Goal: Task Accomplishment & Management: Complete application form

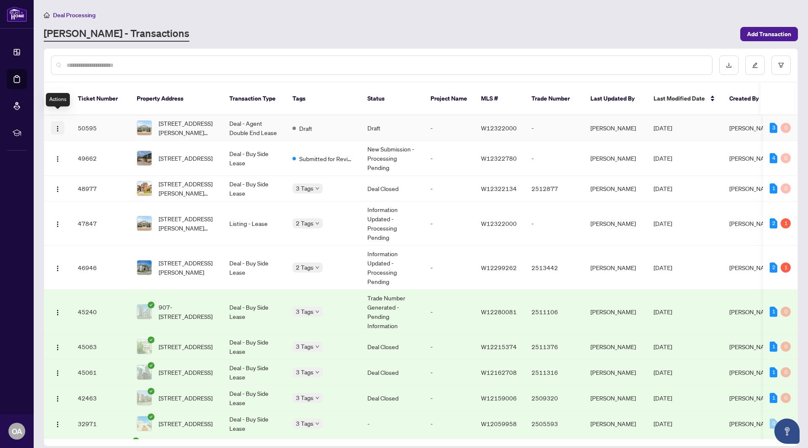
click at [63, 121] on button "button" at bounding box center [57, 127] width 13 height 13
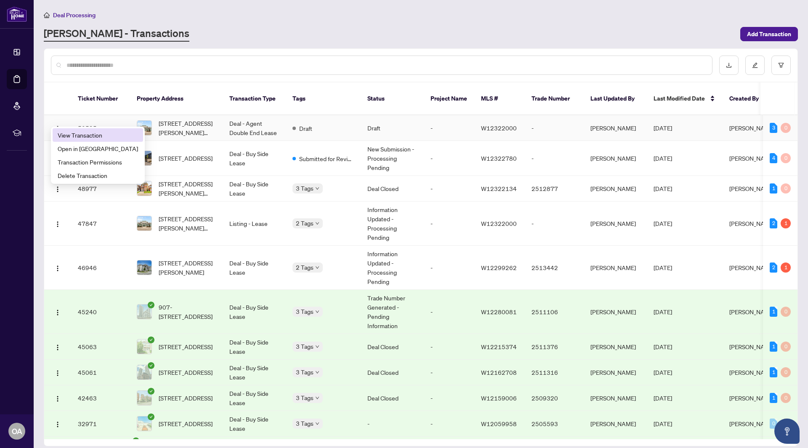
click at [82, 136] on span "View Transaction" at bounding box center [98, 135] width 80 height 9
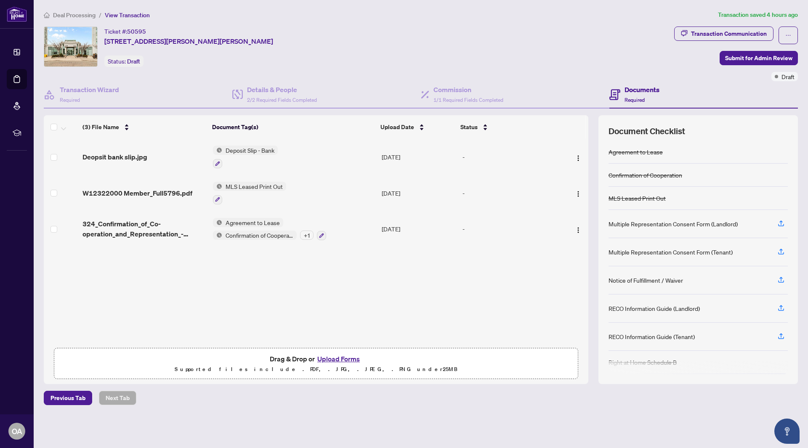
click at [520, 270] on div "Deopsit bank slip.jpg Deposit Slip - Bank [DATE] - W12322000 Member_Full5796.pd…" at bounding box center [316, 241] width 545 height 205
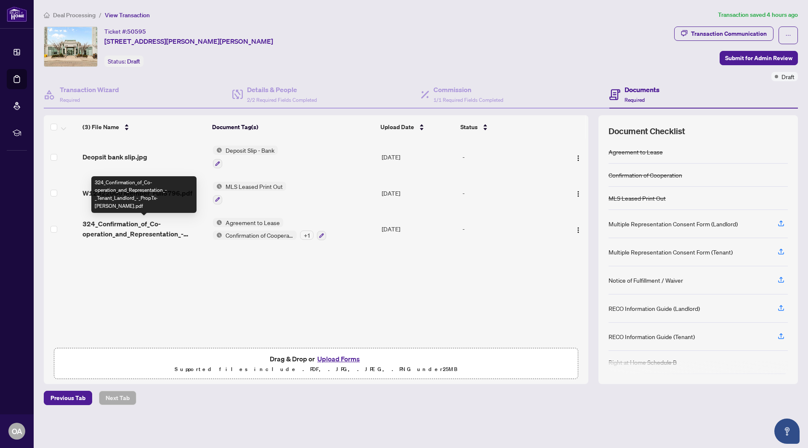
click at [137, 225] on span "324_Confirmation_of_Co-operation_and_Representation_-_Tenant_Landlord_-_PropTx-…" at bounding box center [145, 229] width 124 height 20
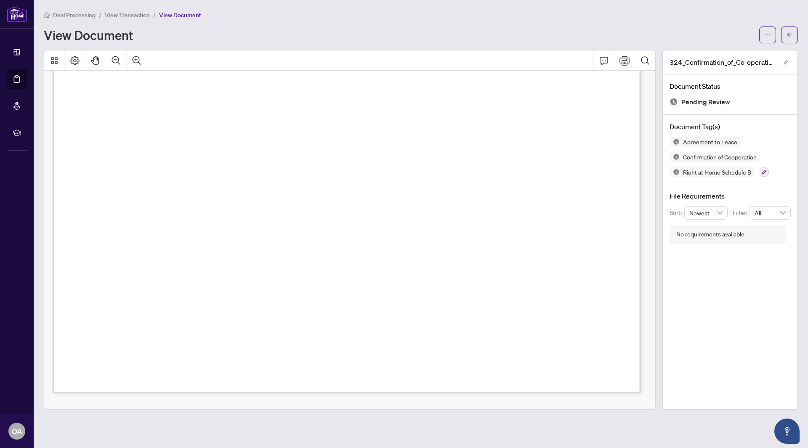
scroll to position [2789, 0]
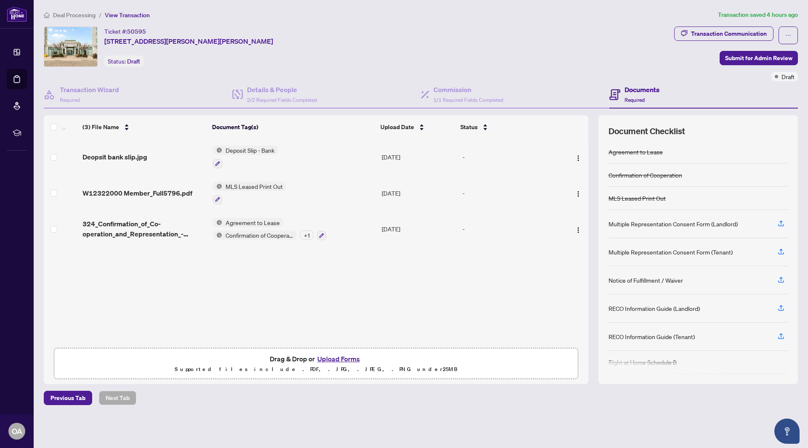
click at [67, 16] on span "Deal Processing" at bounding box center [74, 15] width 43 height 8
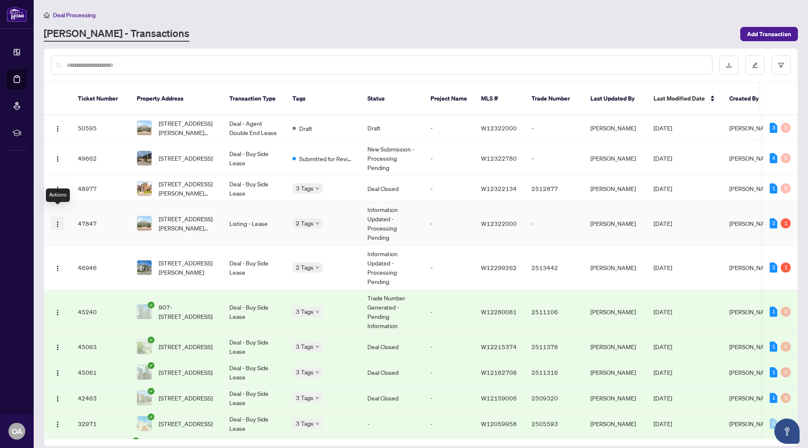
click at [57, 221] on img "button" at bounding box center [57, 224] width 7 height 7
click at [84, 232] on span "View Transaction" at bounding box center [98, 230] width 80 height 9
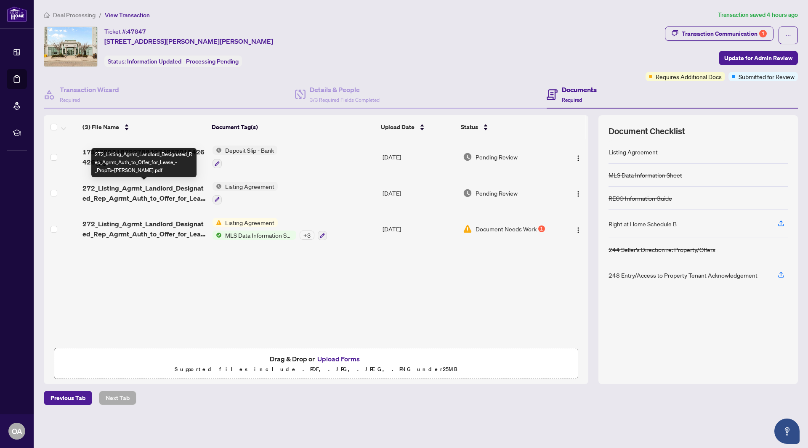
click at [157, 195] on span "272_Listing_Agrmt_Landlord_Designated_Rep_Agrmt_Auth_to_Offer_for_Lease_-_PropT…" at bounding box center [144, 193] width 123 height 20
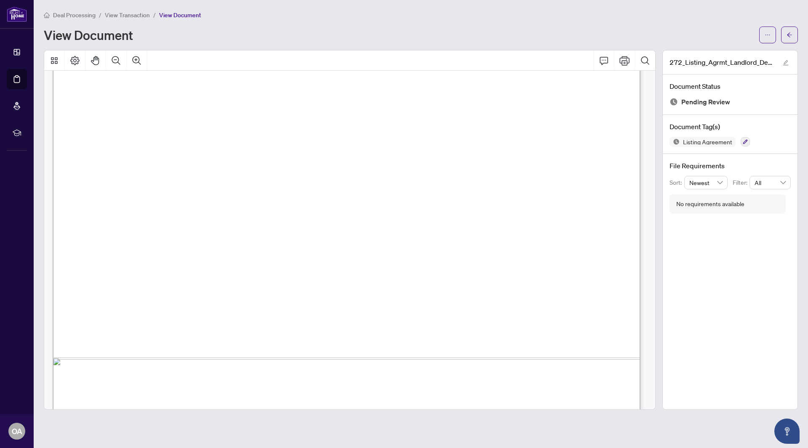
scroll to position [366, 0]
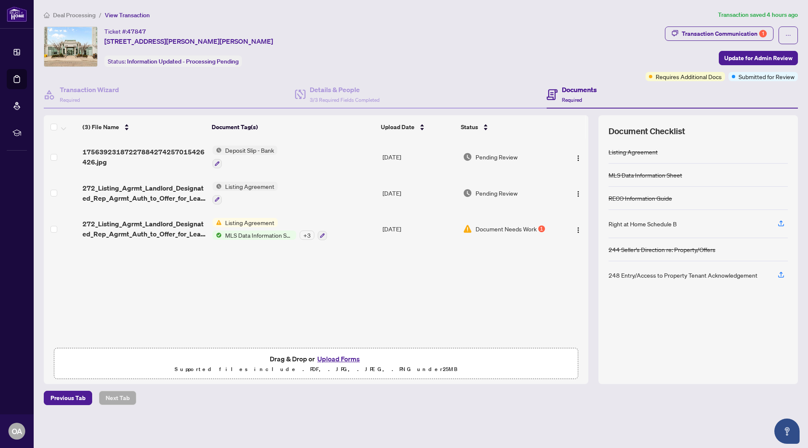
click at [65, 12] on span "Deal Processing" at bounding box center [74, 15] width 43 height 8
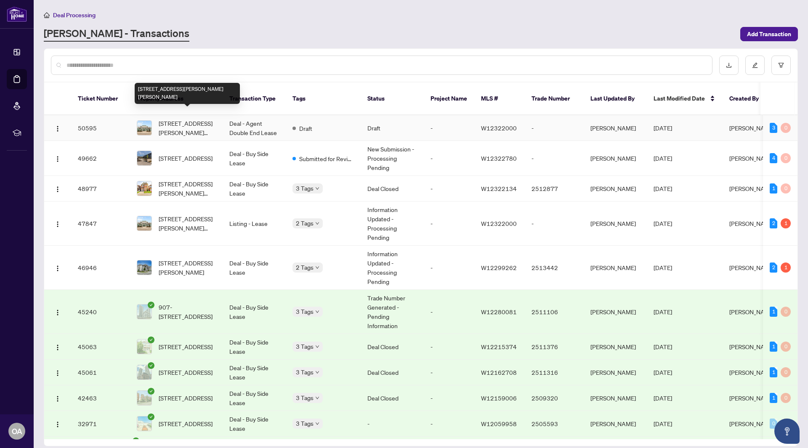
click at [205, 119] on span "[STREET_ADDRESS][PERSON_NAME][PERSON_NAME]" at bounding box center [187, 128] width 57 height 19
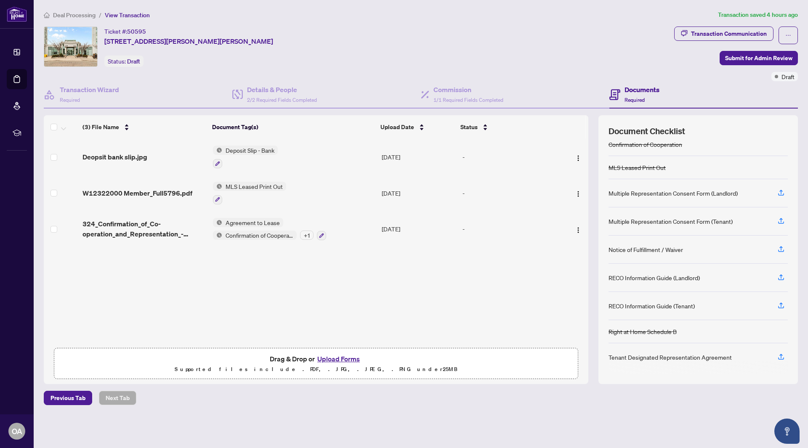
scroll to position [31, 0]
click at [780, 304] on icon "button" at bounding box center [781, 304] width 3 height 4
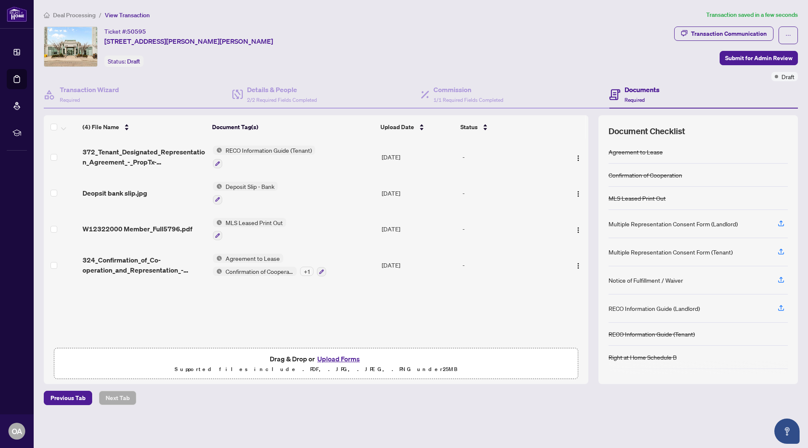
scroll to position [26, 0]
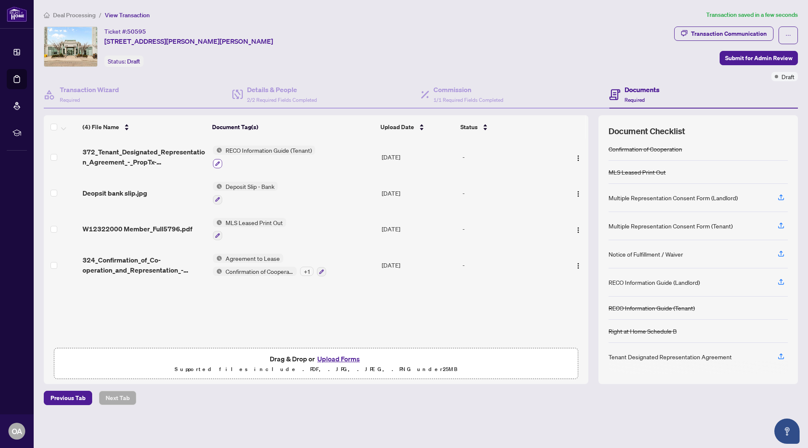
click at [216, 163] on icon "button" at bounding box center [218, 163] width 5 height 5
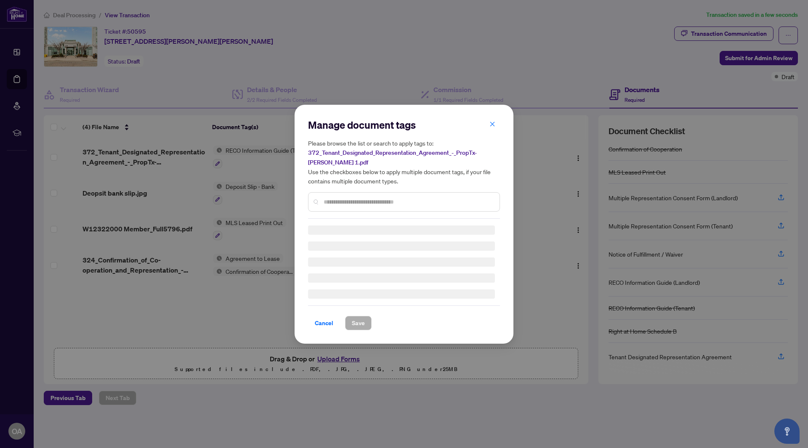
click at [345, 198] on input "text" at bounding box center [408, 201] width 169 height 9
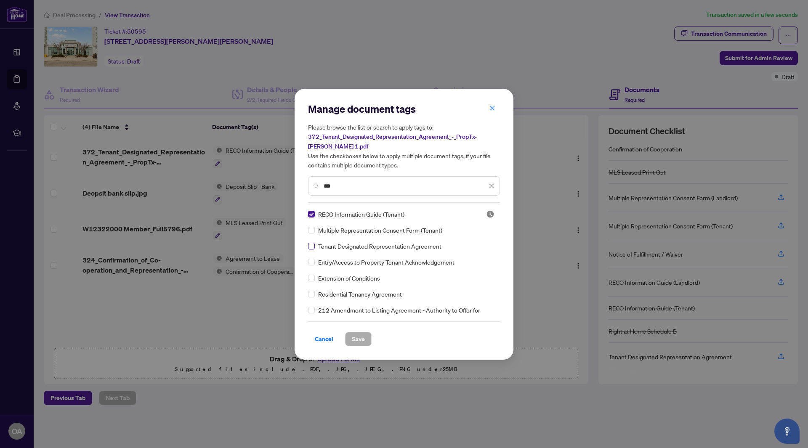
type input "***"
click at [362, 341] on span "Save" at bounding box center [358, 339] width 13 height 13
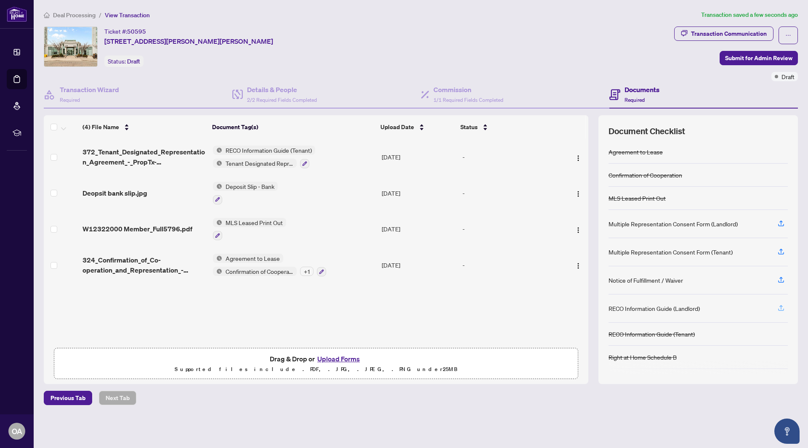
click at [778, 305] on icon "button" at bounding box center [782, 308] width 8 height 8
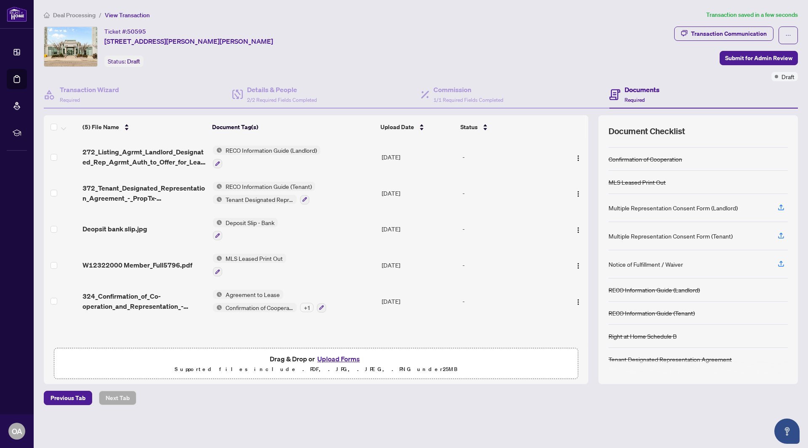
scroll to position [0, 0]
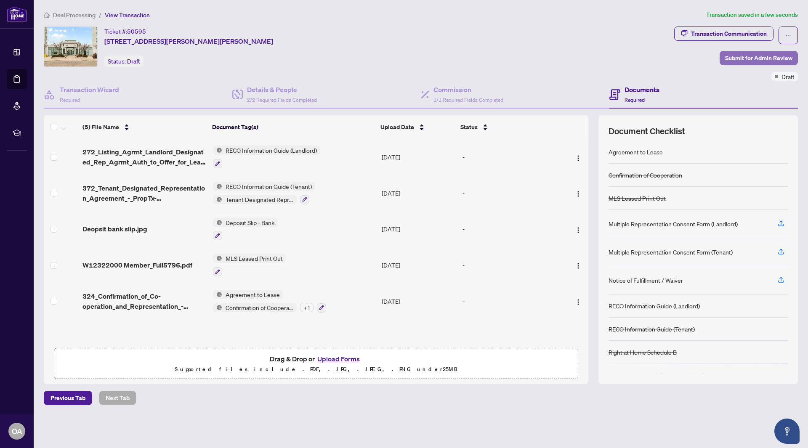
click at [754, 57] on span "Submit for Admin Review" at bounding box center [758, 57] width 67 height 13
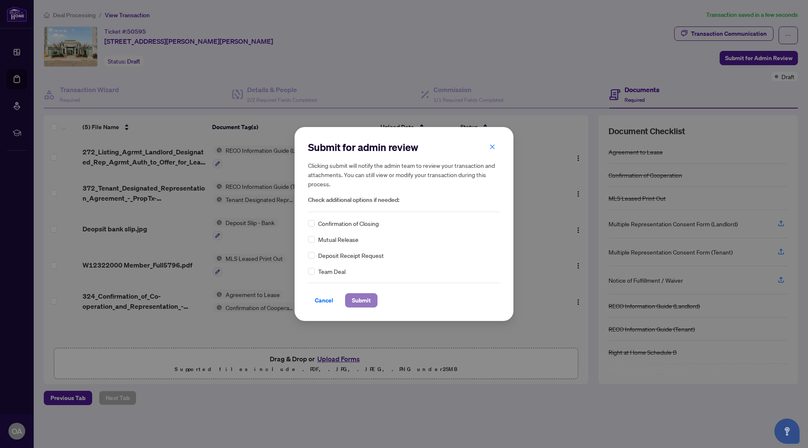
click at [361, 301] on span "Submit" at bounding box center [361, 300] width 19 height 13
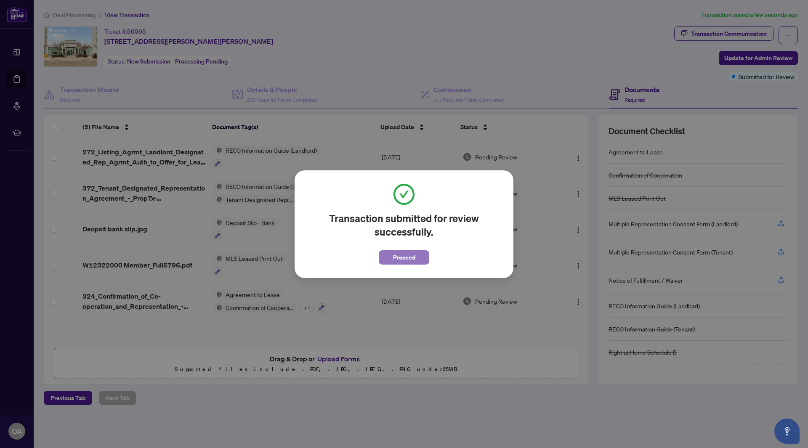
click at [409, 255] on span "Proceed" at bounding box center [404, 257] width 22 height 13
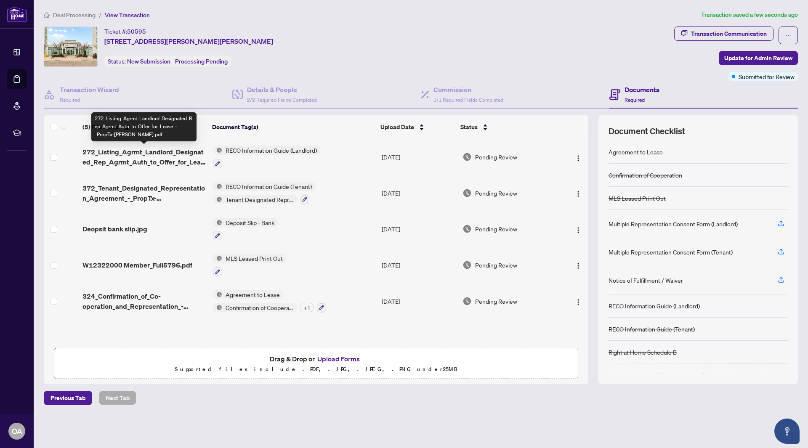
click at [158, 152] on span "272_Listing_Agrmt_Landlord_Designated_Rep_Agrmt_Auth_to_Offer_for_Lease_-_PropT…" at bounding box center [145, 157] width 124 height 20
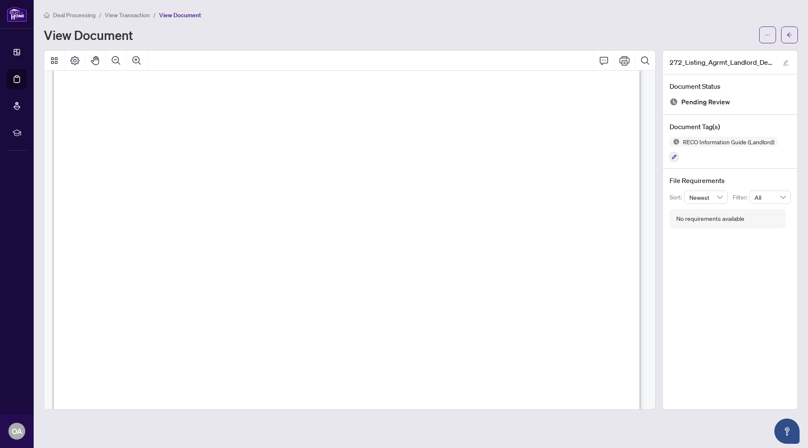
scroll to position [935, 0]
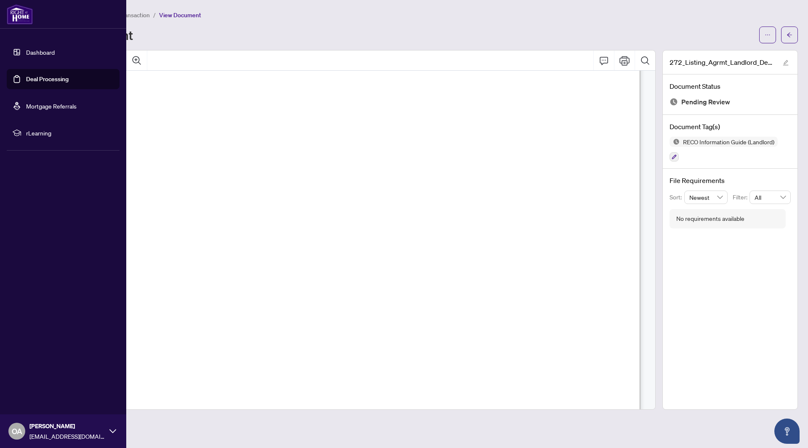
click at [21, 14] on img at bounding box center [20, 14] width 26 height 20
